Goal: Task Accomplishment & Management: Complete application form

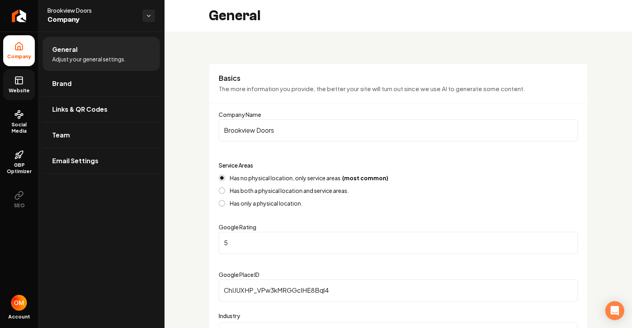
click at [15, 82] on rect at bounding box center [18, 80] width 7 height 7
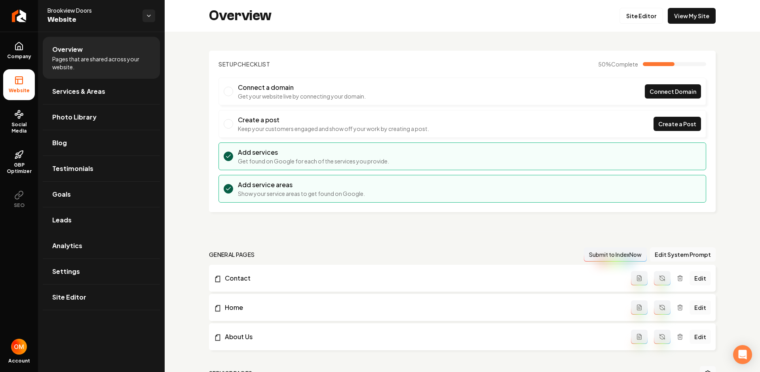
click at [76, 227] on link "Leads" at bounding box center [101, 219] width 117 height 25
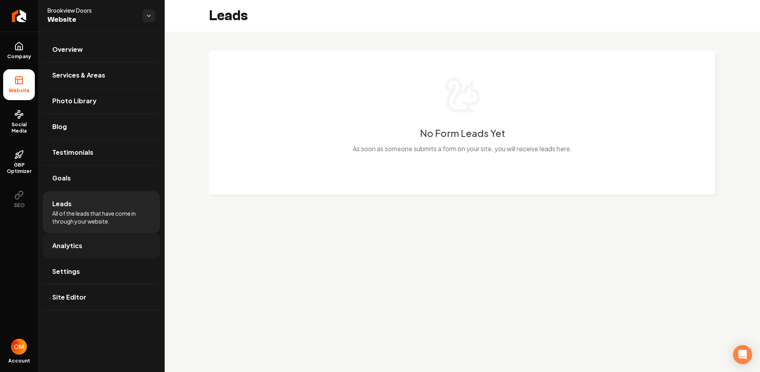
click at [90, 250] on link "Analytics" at bounding box center [101, 245] width 117 height 25
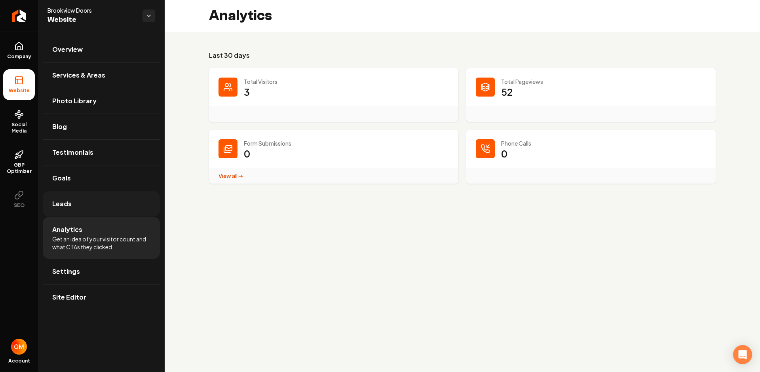
click at [107, 205] on link "Leads" at bounding box center [101, 203] width 117 height 25
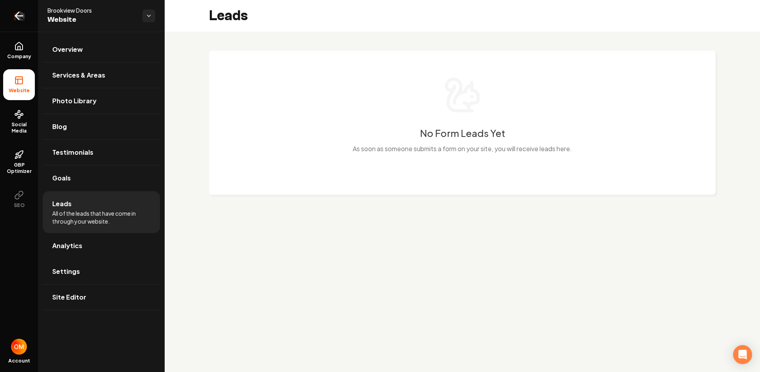
click at [17, 17] on icon "Return to dashboard" at bounding box center [17, 16] width 4 height 8
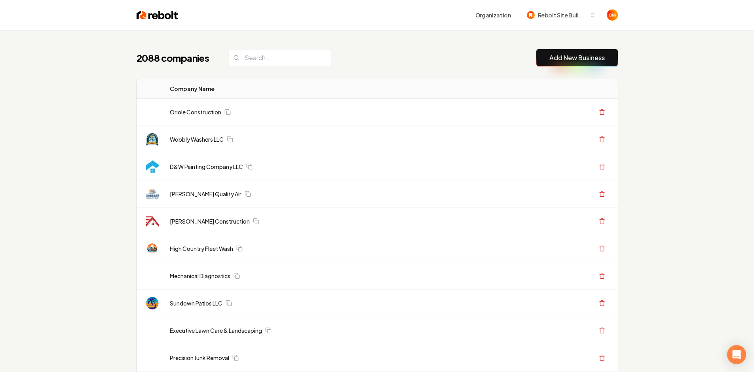
click at [260, 60] on input "search" at bounding box center [279, 57] width 103 height 17
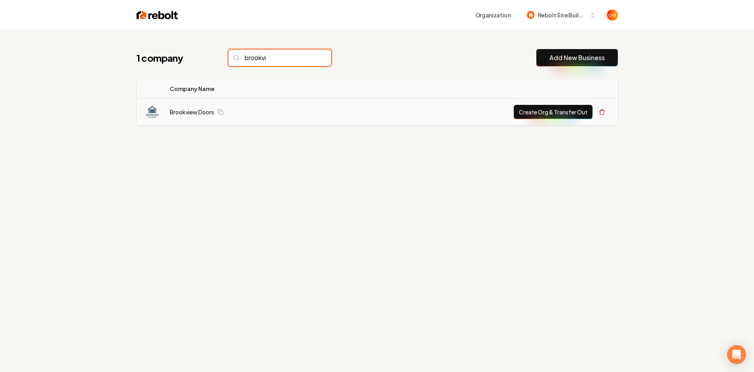
type input "brookvi"
click at [528, 110] on button "Create Org & Transfer Out" at bounding box center [553, 112] width 79 height 14
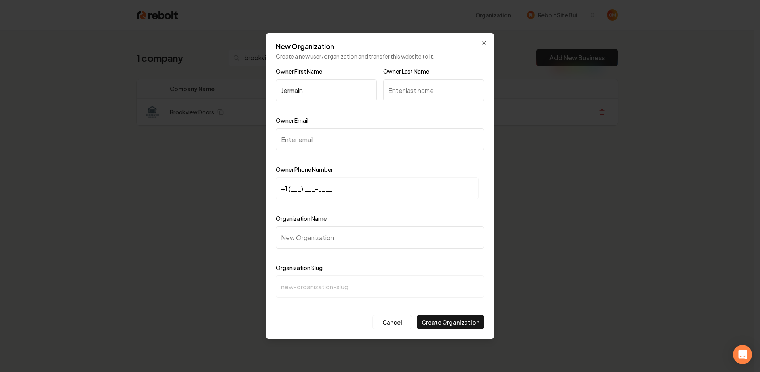
type input "Jermain"
click at [387, 100] on input "Owner Last Name" at bounding box center [433, 90] width 101 height 22
type input "Lewis"
click at [319, 139] on input "Owner Email" at bounding box center [380, 139] width 208 height 22
paste input "brookviewdoors@gmail.com"
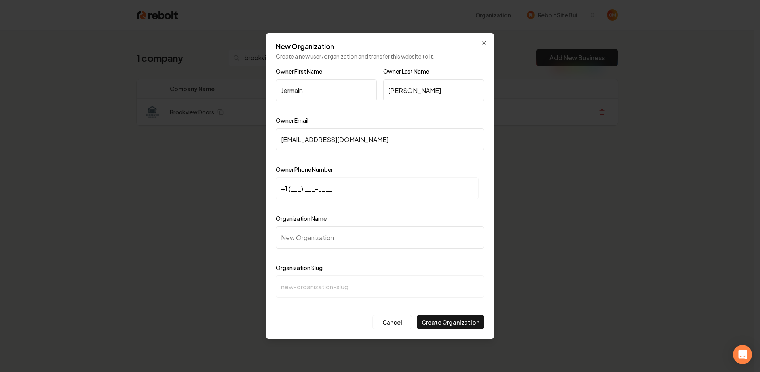
type input "brookviewdoors@gmail.com"
click at [290, 190] on input "+1 (___) ___-____" at bounding box center [377, 188] width 203 height 22
paste input "404) 840-0280"
type input "+1 (404) 840-0280"
click at [333, 233] on input "Organization Name" at bounding box center [380, 237] width 208 height 22
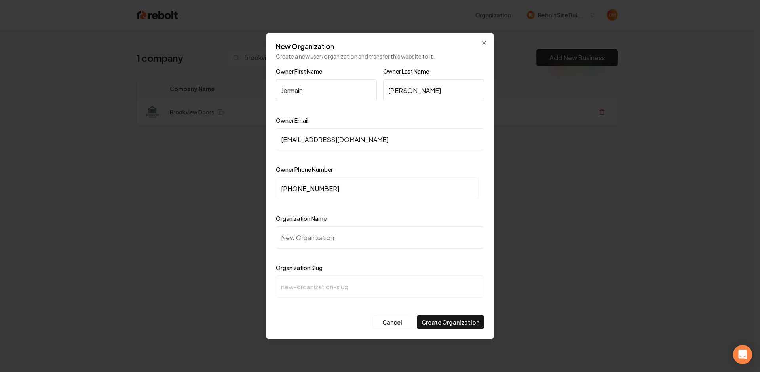
type input "B"
type input "b"
type input "Br"
type input "br"
type input "Bro"
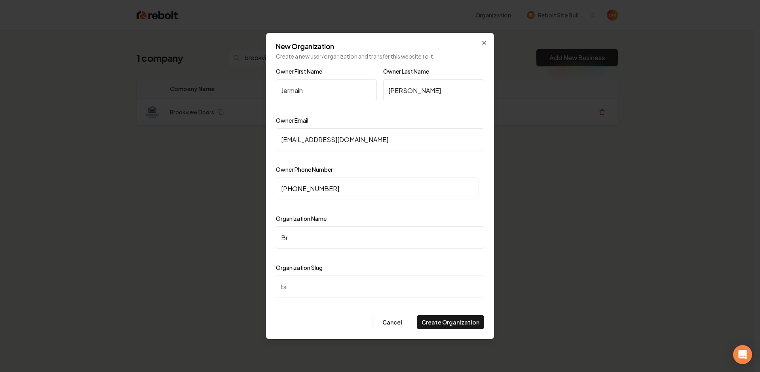
type input "bro"
type input "Broo"
type input "broo"
type input "Brook"
type input "brook"
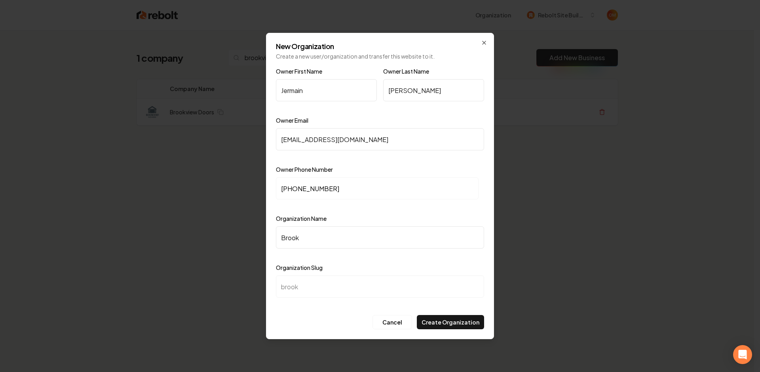
type input "Brookv"
type input "brookv"
type input "Brookvi"
type input "brookvi"
type input "Brookvie"
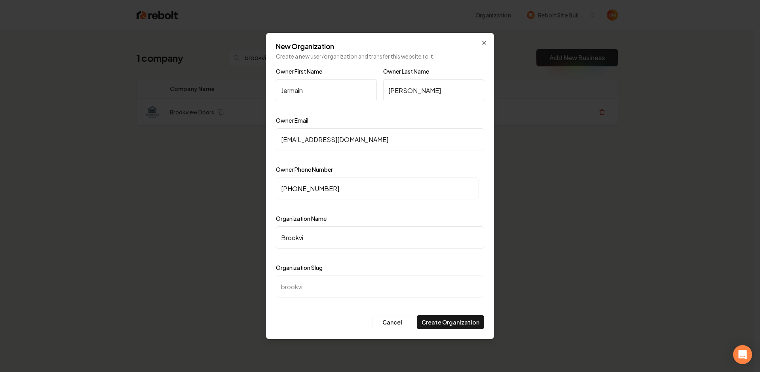
type input "brookvie"
type input "Brookview"
type input "brookview"
type input "Brookview D"
type input "brookview-d"
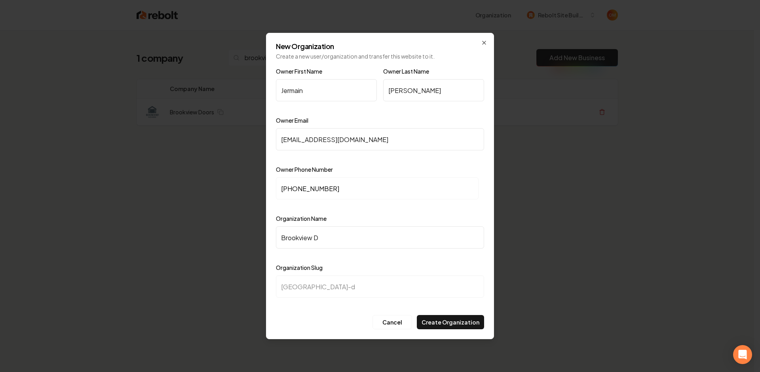
type input "Brookview Do"
type input "brookview-do"
type input "Brookview Doo"
type input "brookview-doo"
type input "Brookview Door"
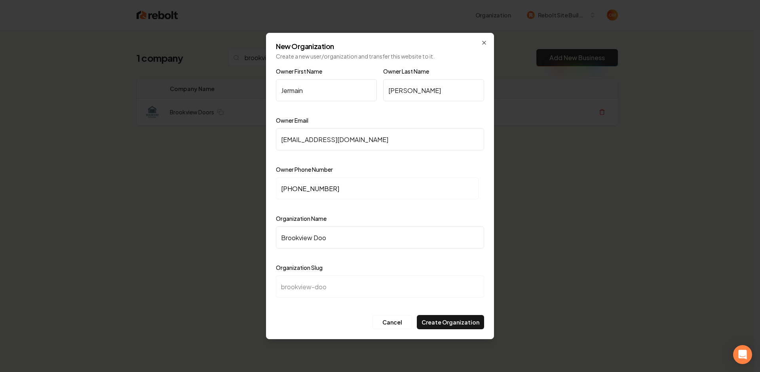
type input "brookview-door"
type input "Brookview Doors"
type input "brookview-doors"
type input "Brookview Doors"
click at [414, 161] on div "Owner First Name Jermain Owner Last Name Lewis Owner Email brookviewdoors@gmail…" at bounding box center [380, 188] width 208 height 245
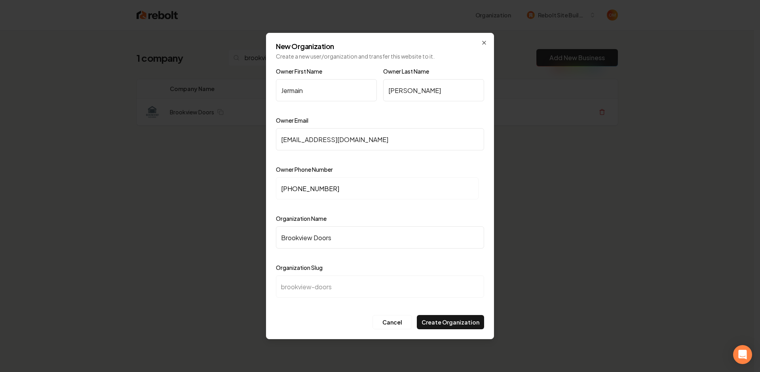
click at [381, 220] on div "Organization Name Brookview Doors" at bounding box center [380, 237] width 208 height 46
click at [454, 325] on button "Create Organization" at bounding box center [450, 322] width 67 height 14
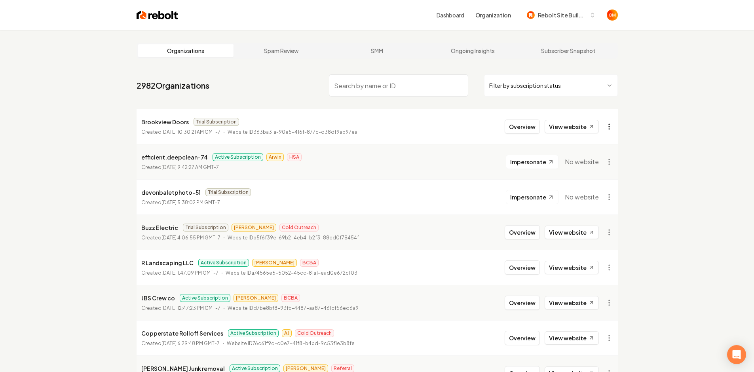
click at [610, 127] on html "Dashboard Organization Rebolt Site Builder Organizations Spam Review SMM Ongoin…" at bounding box center [377, 186] width 754 height 372
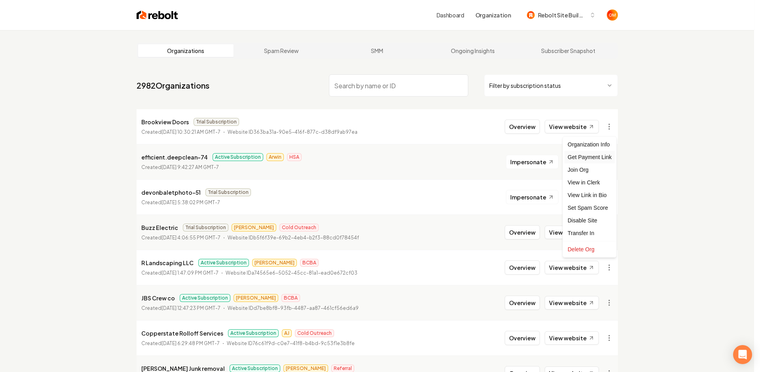
click at [592, 156] on div "Get Payment Link" at bounding box center [589, 157] width 50 height 13
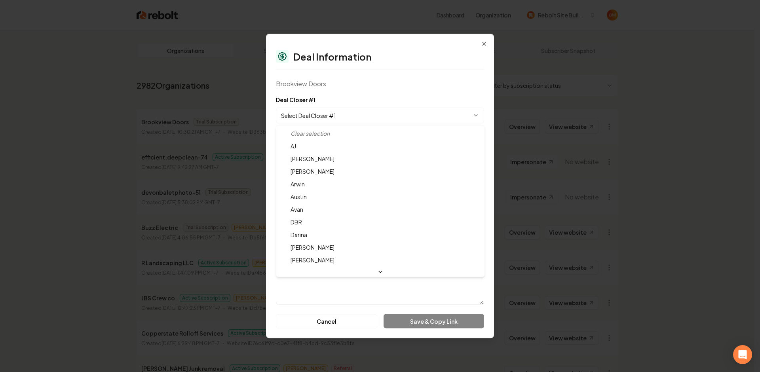
click at [311, 108] on body "Dashboard Organization Rebolt Site Builder Organizations Spam Review SMM Ongoin…" at bounding box center [377, 186] width 754 height 372
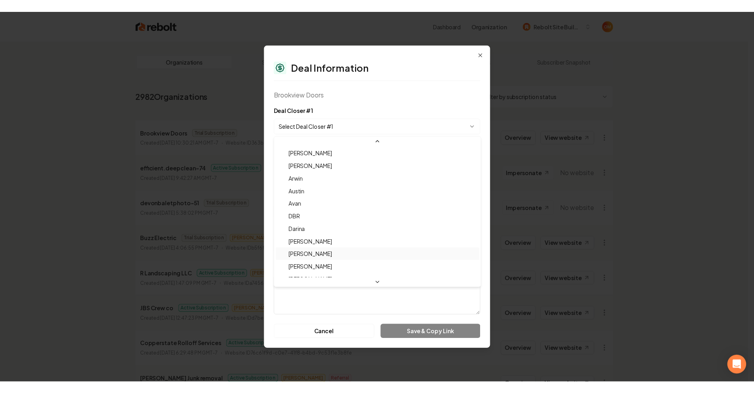
scroll to position [26, 0]
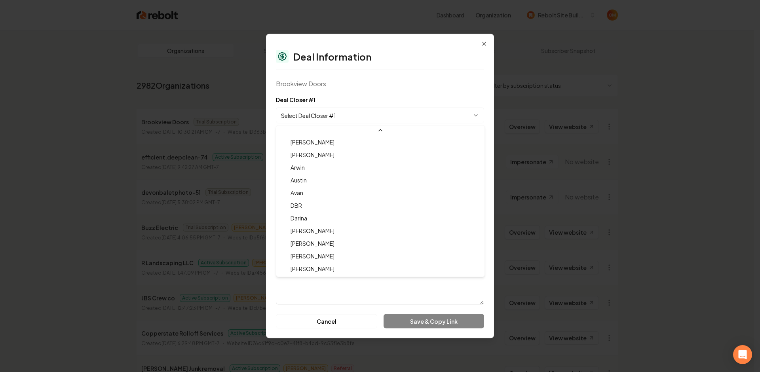
select select "**********"
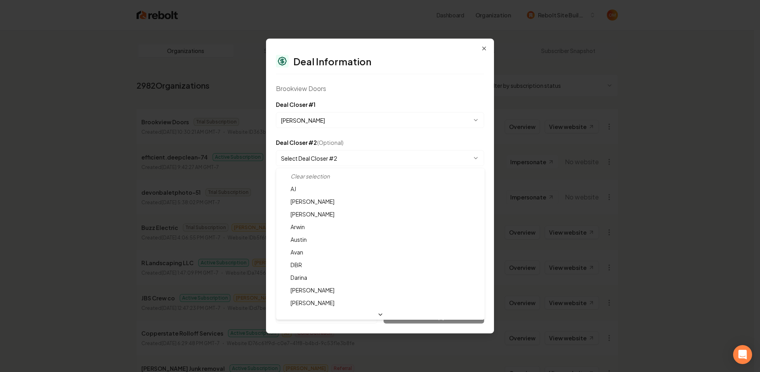
click at [342, 158] on body "Dashboard Organization Rebolt Site Builder Organizations Spam Review SMM Ongoin…" at bounding box center [377, 186] width 754 height 372
click at [383, 101] on body "Dashboard Organization Rebolt Site Builder Organizations Spam Review SMM Ongoin…" at bounding box center [377, 186] width 754 height 372
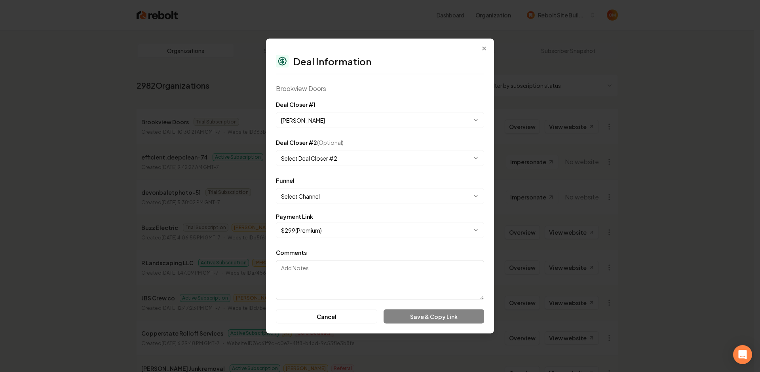
click at [383, 101] on div "**********" at bounding box center [380, 114] width 208 height 28
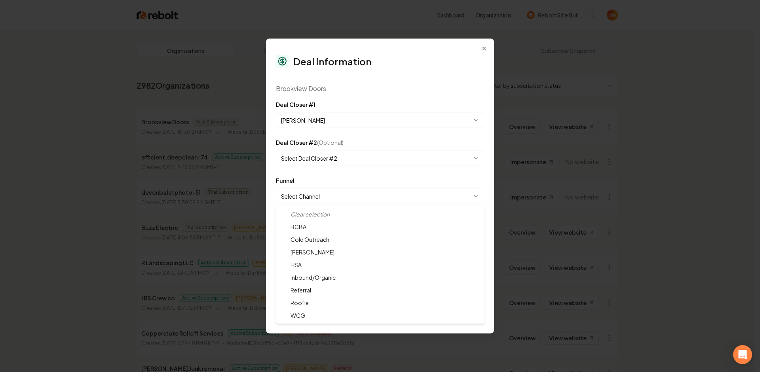
click at [340, 201] on body "Dashboard Organization Rebolt Site Builder Organizations Spam Review SMM Ongoin…" at bounding box center [377, 186] width 754 height 372
select select "**********"
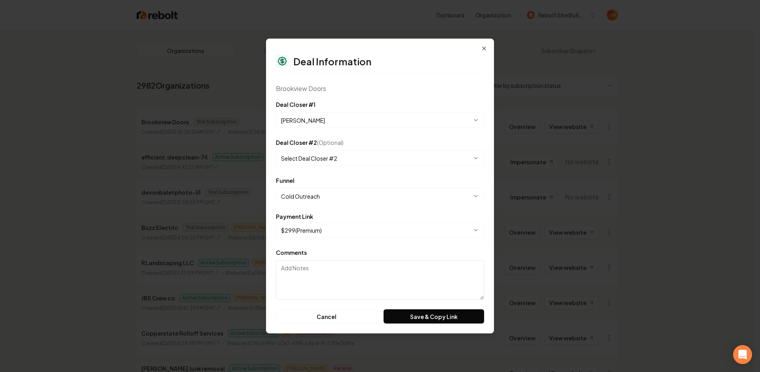
click at [386, 89] on div "Brookview Doors" at bounding box center [380, 88] width 208 height 9
click at [431, 319] on button "Save & Copy Link" at bounding box center [433, 316] width 101 height 14
